Goal: Check status: Check status

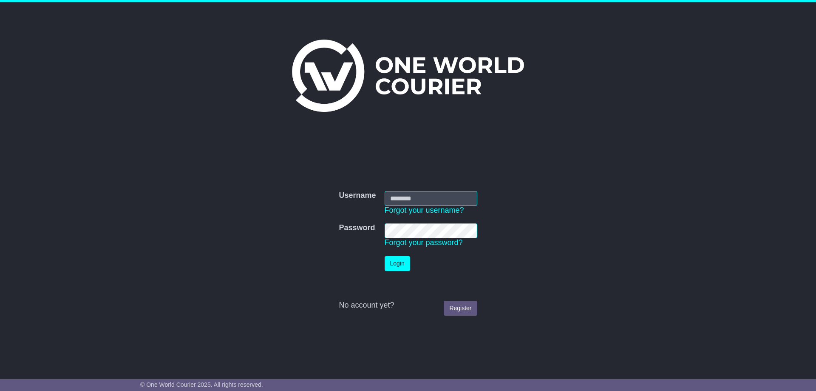
click at [539, 224] on form "Username Username Forgot your username? Password Password Forgot your password?…" at bounding box center [408, 253] width 427 height 133
click at [391, 200] on input "Username" at bounding box center [431, 198] width 93 height 15
drag, startPoint x: 666, startPoint y: 221, endPoint x: 757, endPoint y: 74, distance: 173.1
click at [671, 216] on div "Username Username Forgot your username? Password Password Forgot your password?…" at bounding box center [408, 183] width 816 height 363
type input "**********"
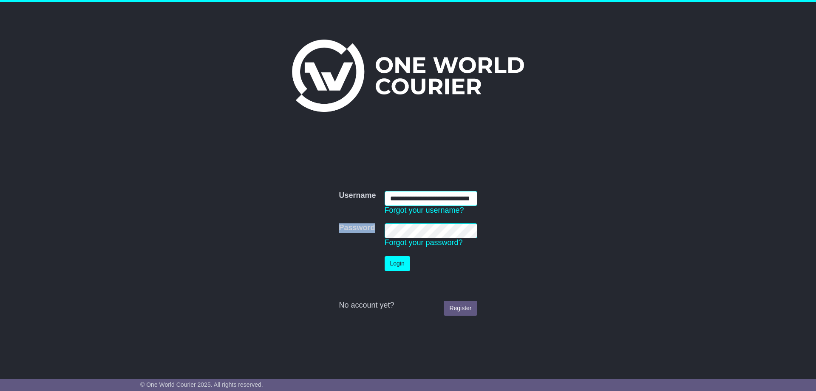
scroll to position [0, 24]
drag, startPoint x: 540, startPoint y: 103, endPoint x: 568, endPoint y: 159, distance: 62.0
click at [541, 103] on div at bounding box center [408, 76] width 427 height 72
drag, startPoint x: 399, startPoint y: 266, endPoint x: 644, endPoint y: 247, distance: 246.0
click at [401, 265] on button "Login" at bounding box center [398, 263] width 26 height 15
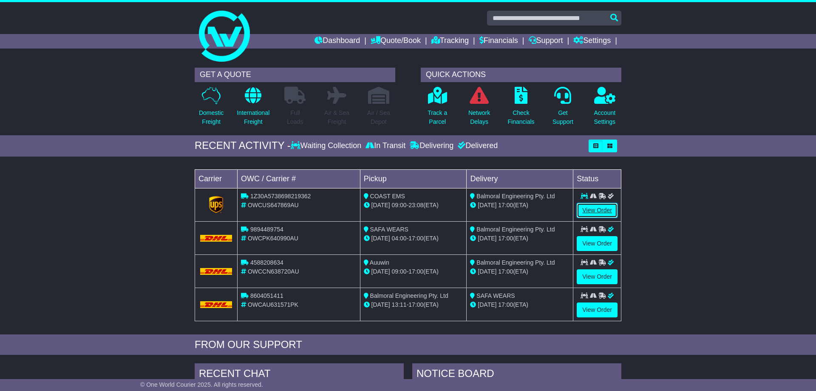
click at [602, 212] on link "View Order" at bounding box center [597, 210] width 41 height 15
